Goal: Transaction & Acquisition: Obtain resource

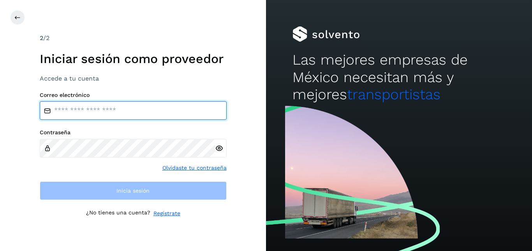
click at [130, 102] on input "email" at bounding box center [133, 110] width 187 height 19
type input "**********"
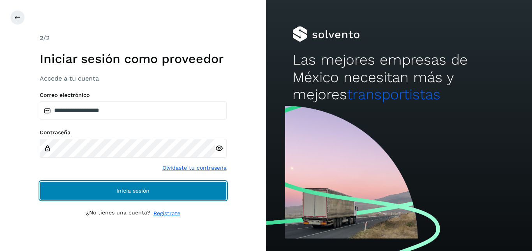
click at [94, 184] on button "Inicia sesión" at bounding box center [133, 191] width 187 height 19
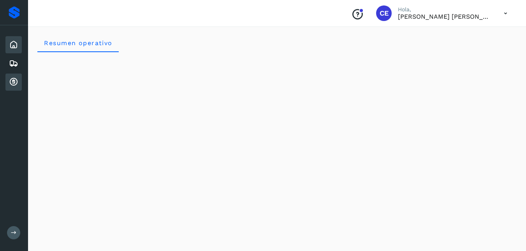
click at [19, 83] on div "Cuentas por cobrar" at bounding box center [13, 82] width 16 height 17
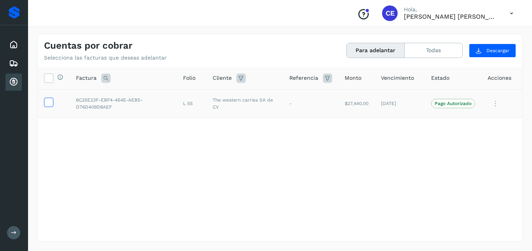
click at [51, 101] on icon at bounding box center [48, 102] width 8 height 8
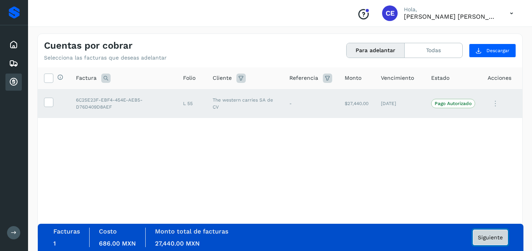
click at [502, 244] on button "Siguiente" at bounding box center [490, 238] width 35 height 16
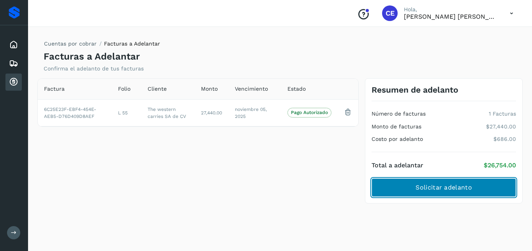
click at [457, 184] on span "Solicitar adelanto" at bounding box center [444, 188] width 56 height 9
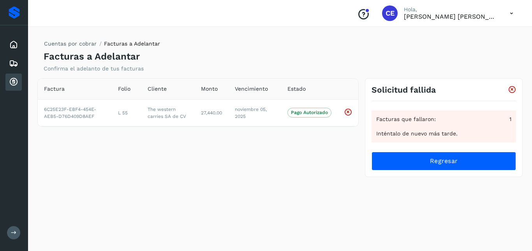
click at [505, 12] on icon at bounding box center [512, 13] width 16 height 16
click at [452, 38] on div "Cerrar sesión" at bounding box center [473, 35] width 93 height 15
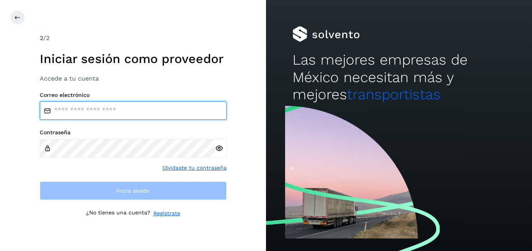
click at [169, 110] on input "email" at bounding box center [133, 110] width 187 height 19
type input "**********"
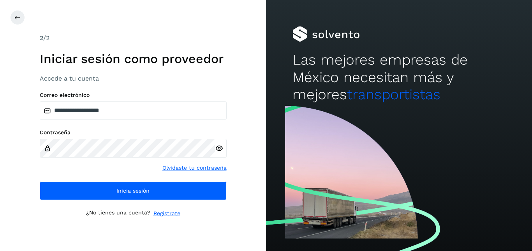
click at [221, 150] on icon at bounding box center [219, 149] width 8 height 8
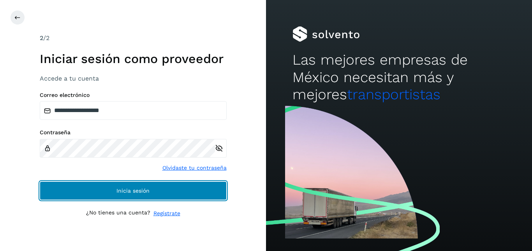
click at [168, 187] on button "Inicia sesión" at bounding box center [133, 191] width 187 height 19
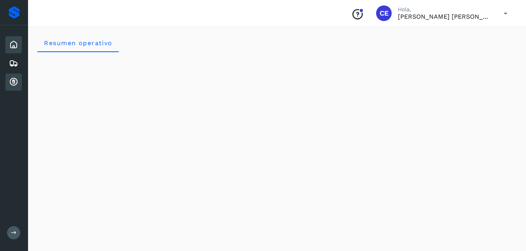
click at [16, 80] on icon at bounding box center [13, 82] width 9 height 9
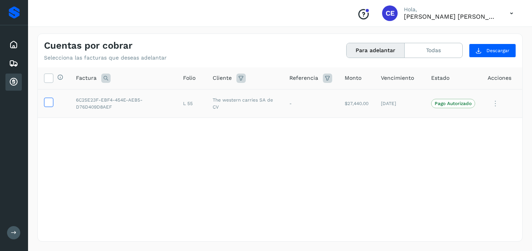
click at [48, 102] on icon at bounding box center [48, 102] width 8 height 8
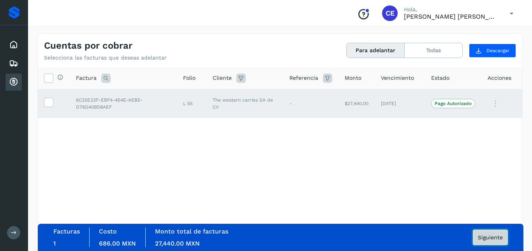
click at [482, 238] on span "Siguiente" at bounding box center [490, 237] width 25 height 5
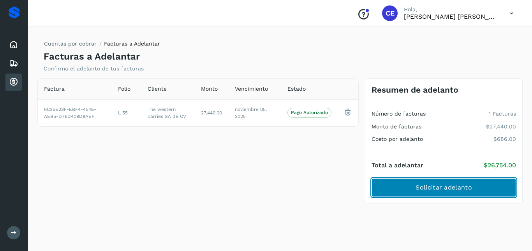
click at [435, 183] on button "Solicitar adelanto" at bounding box center [444, 187] width 145 height 19
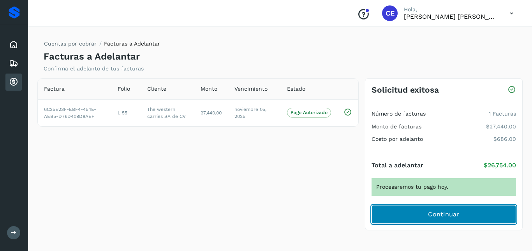
click at [425, 211] on button "Continuar" at bounding box center [444, 214] width 145 height 19
